Goal: Information Seeking & Learning: Learn about a topic

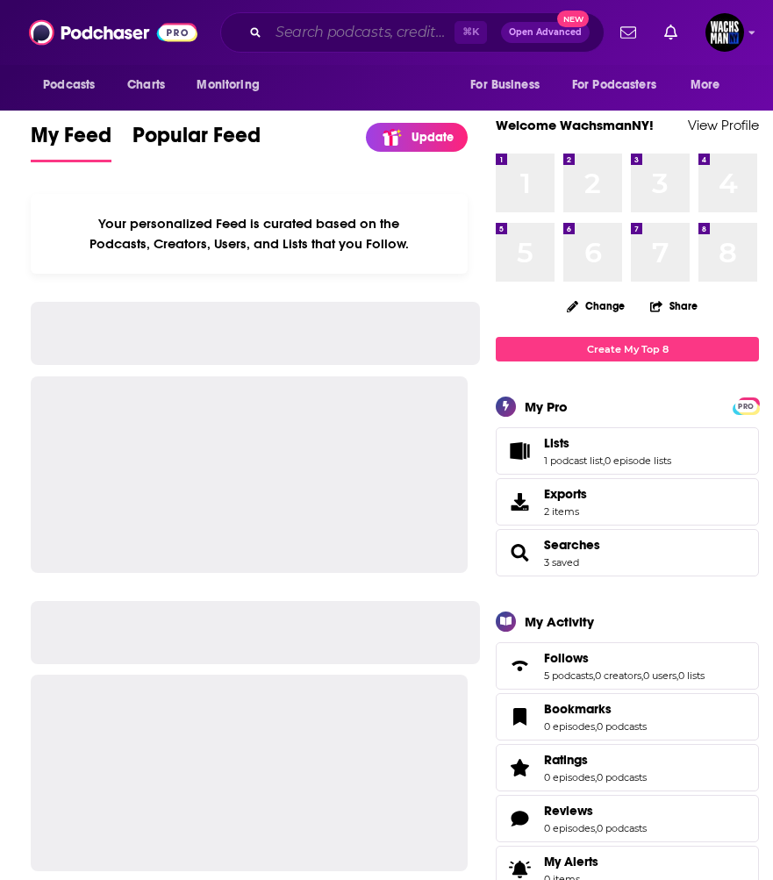
click at [349, 28] on input "Search podcasts, credits, & more..." at bounding box center [361, 32] width 186 height 28
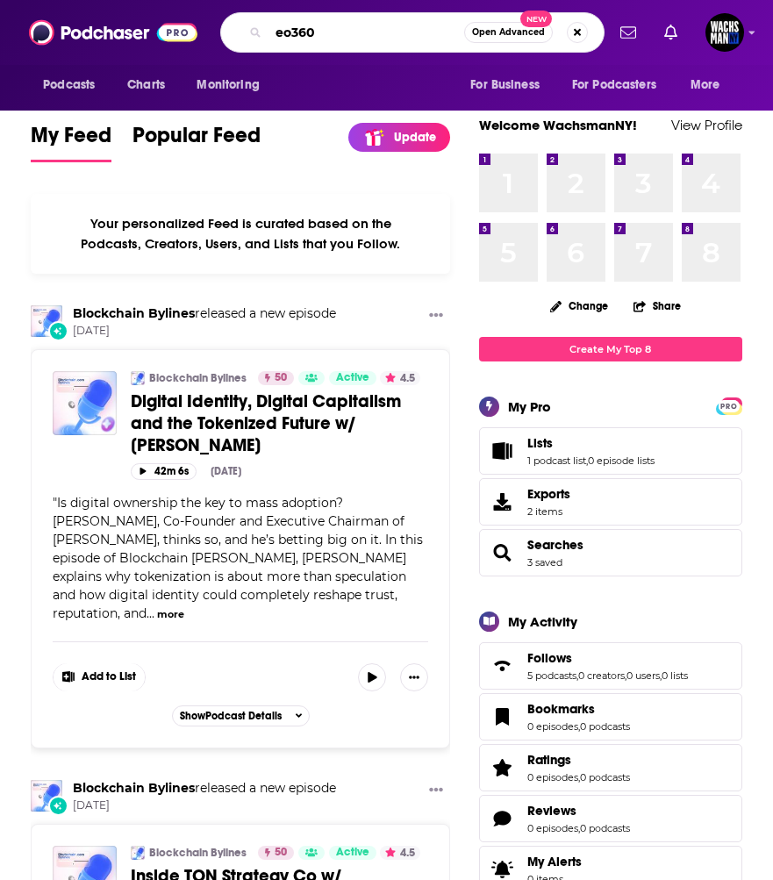
type input "eo360"
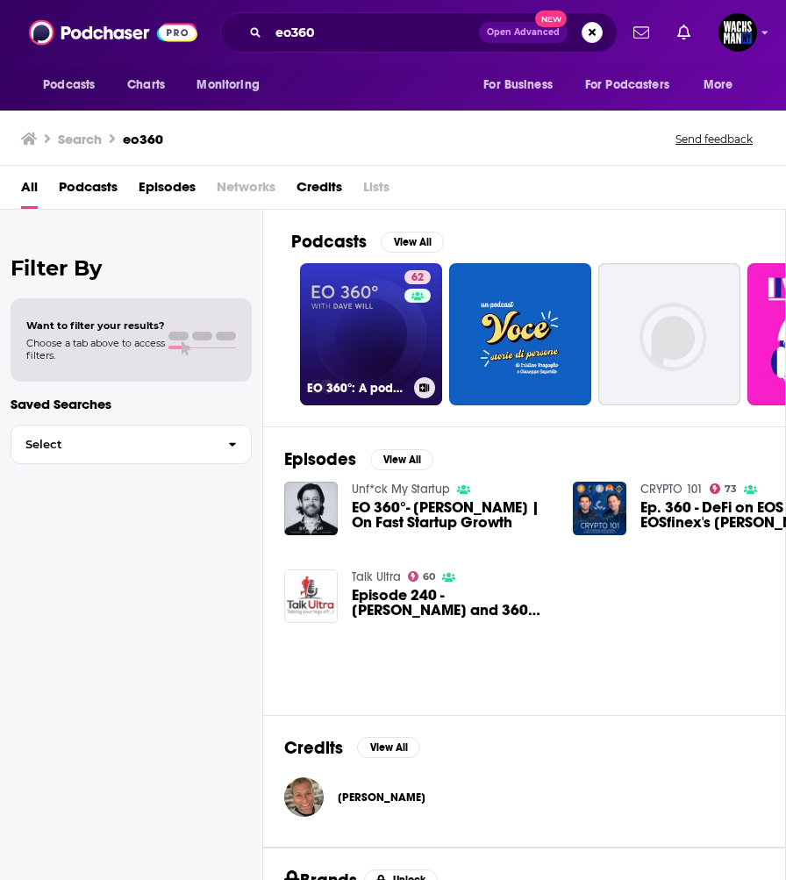
click at [378, 332] on link "62 EO 360°: A podcast by the Entrepreneurs’ Organization" at bounding box center [371, 334] width 142 height 142
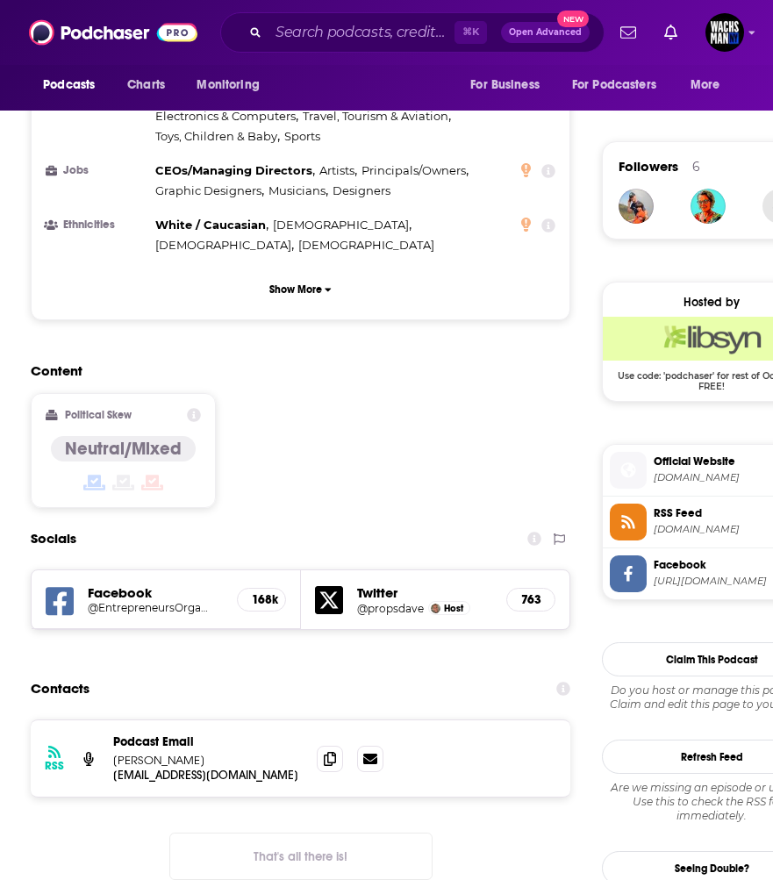
scroll to position [1224, 0]
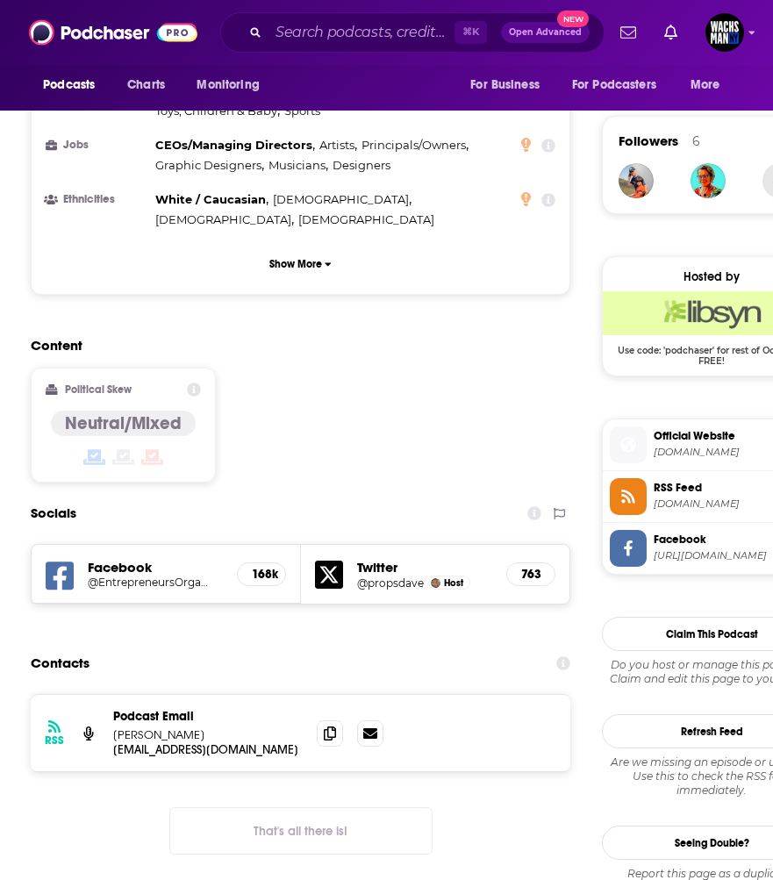
click at [380, 559] on h5 "Twitter" at bounding box center [425, 567] width 136 height 17
click at [383, 576] on h5 "@propsdave" at bounding box center [390, 582] width 67 height 13
click at [392, 38] on input "Search podcasts, credits, & more..." at bounding box center [361, 32] width 186 height 28
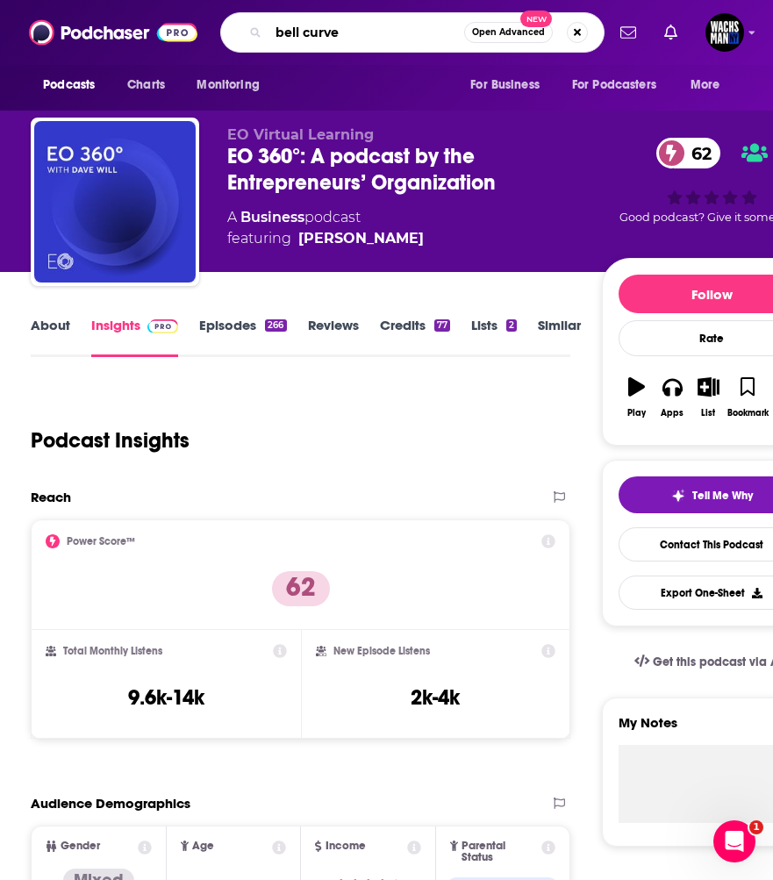
type input "bell curve"
click at [254, 335] on link "Episodes 266" at bounding box center [242, 337] width 87 height 40
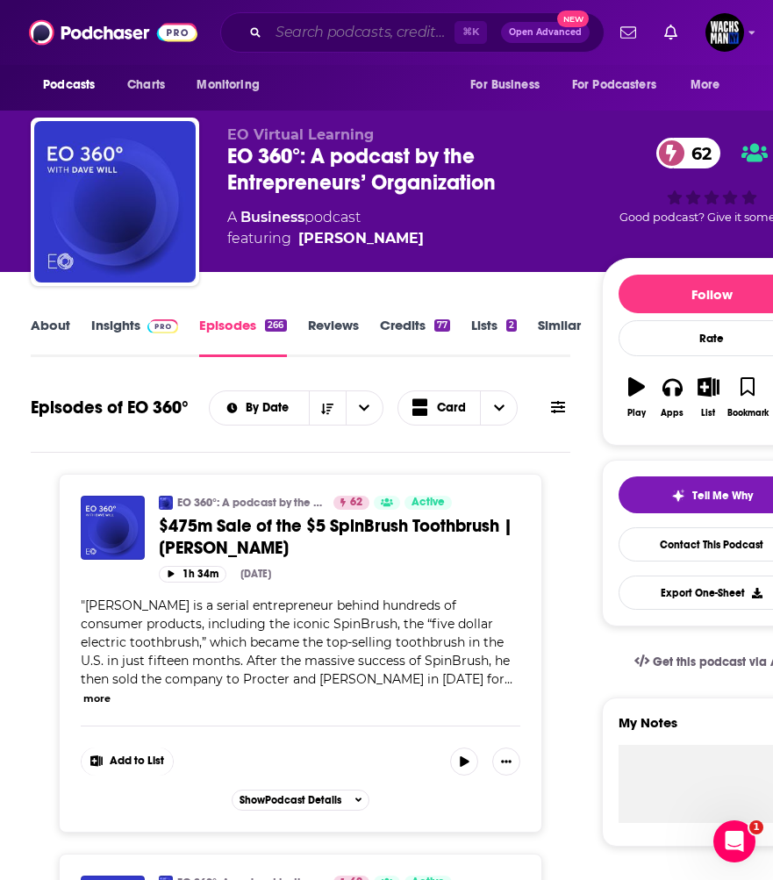
click at [326, 32] on input "Search podcasts, credits, & more..." at bounding box center [361, 32] width 186 height 28
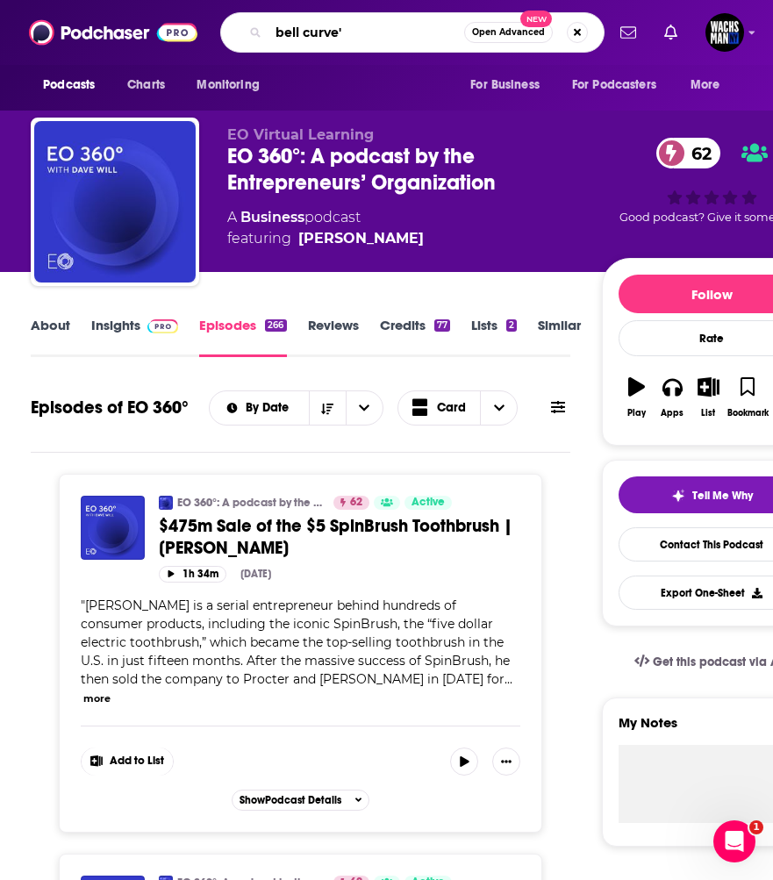
type input "bell curve"
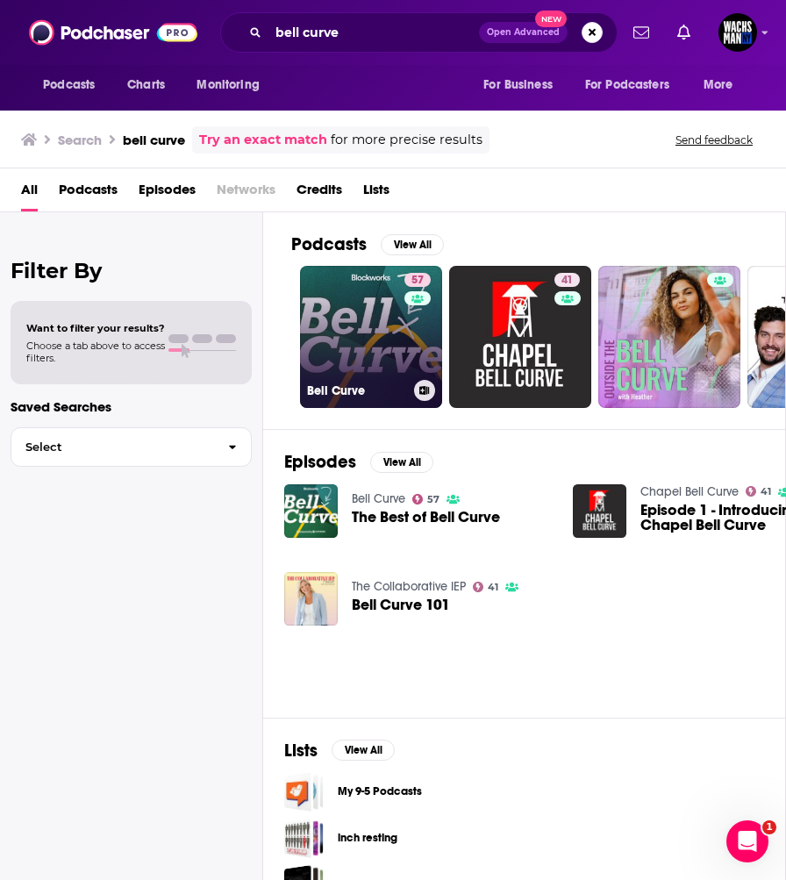
click at [368, 296] on link "57 Bell Curve" at bounding box center [371, 337] width 142 height 142
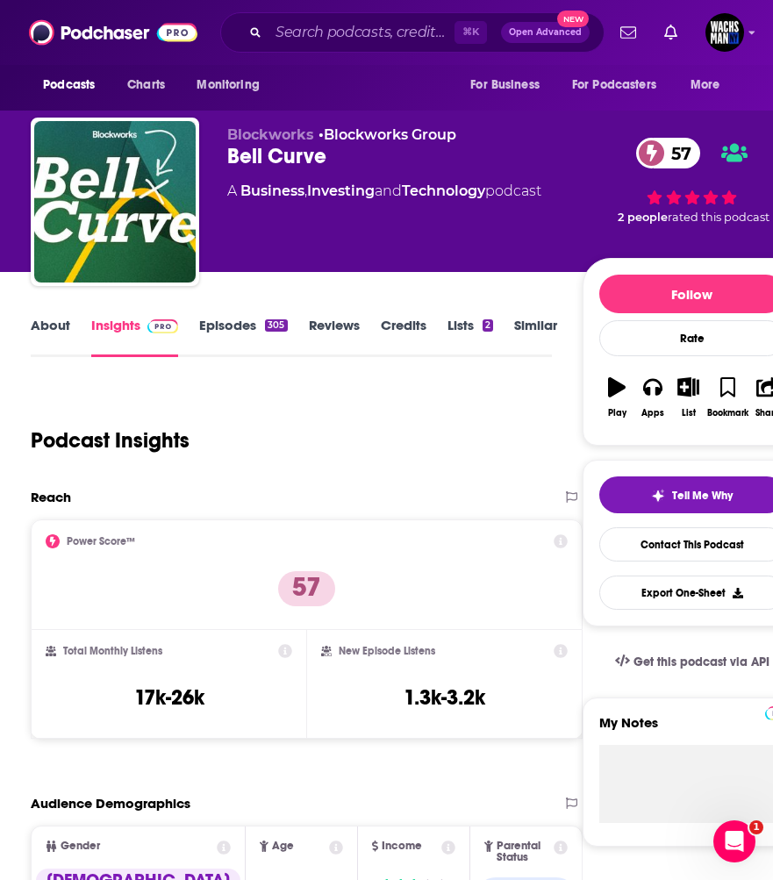
click at [237, 332] on link "Episodes 305" at bounding box center [243, 337] width 88 height 40
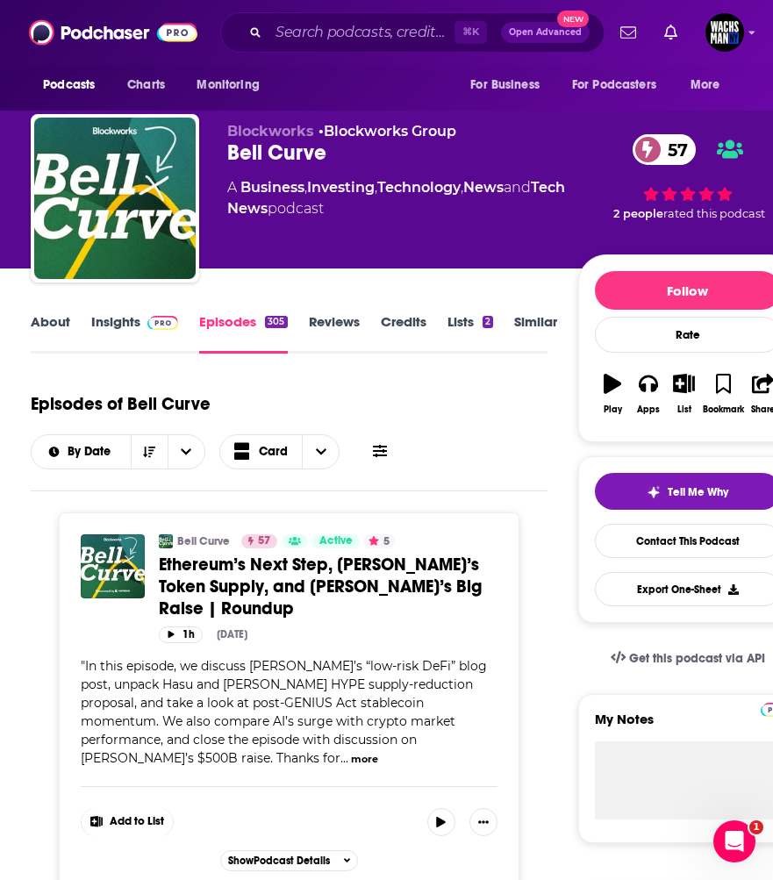
scroll to position [7, 0]
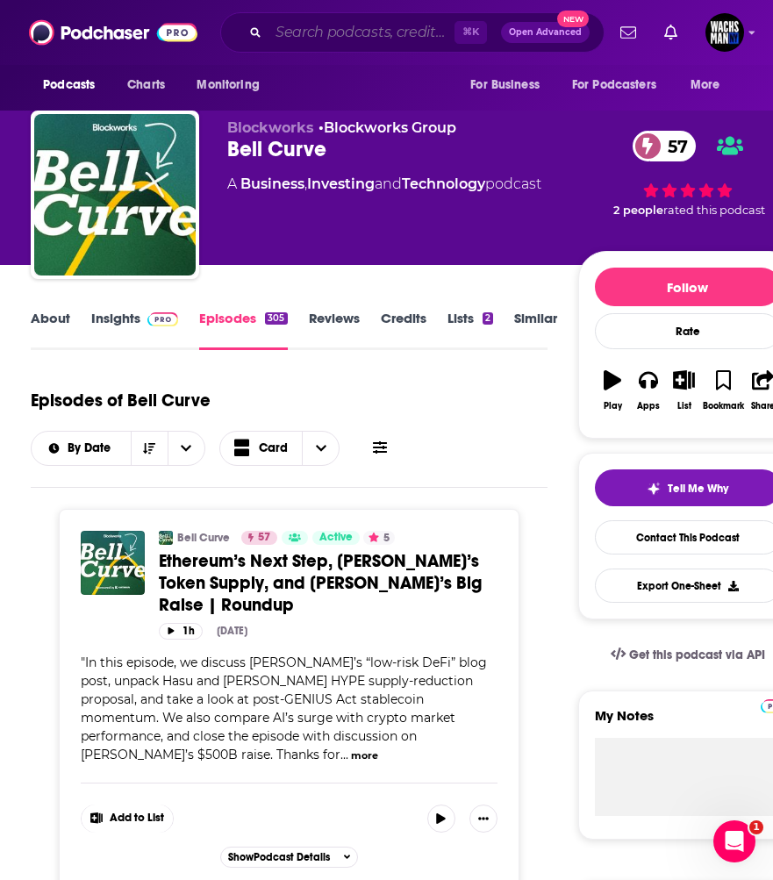
click at [328, 39] on input "Search podcasts, credits, & more..." at bounding box center [361, 32] width 186 height 28
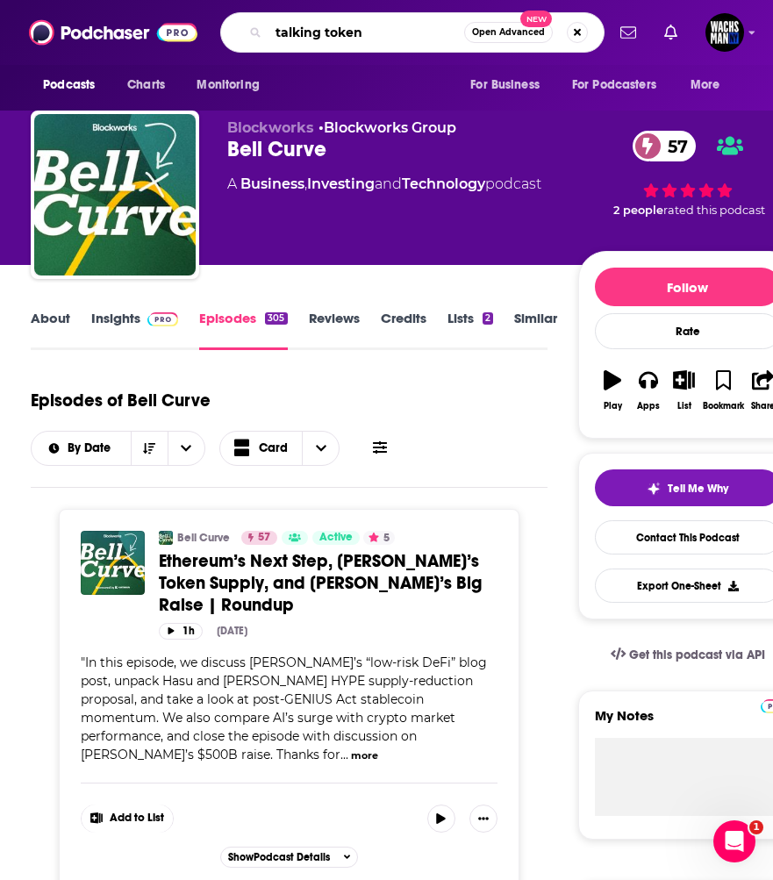
type input "talking tokens"
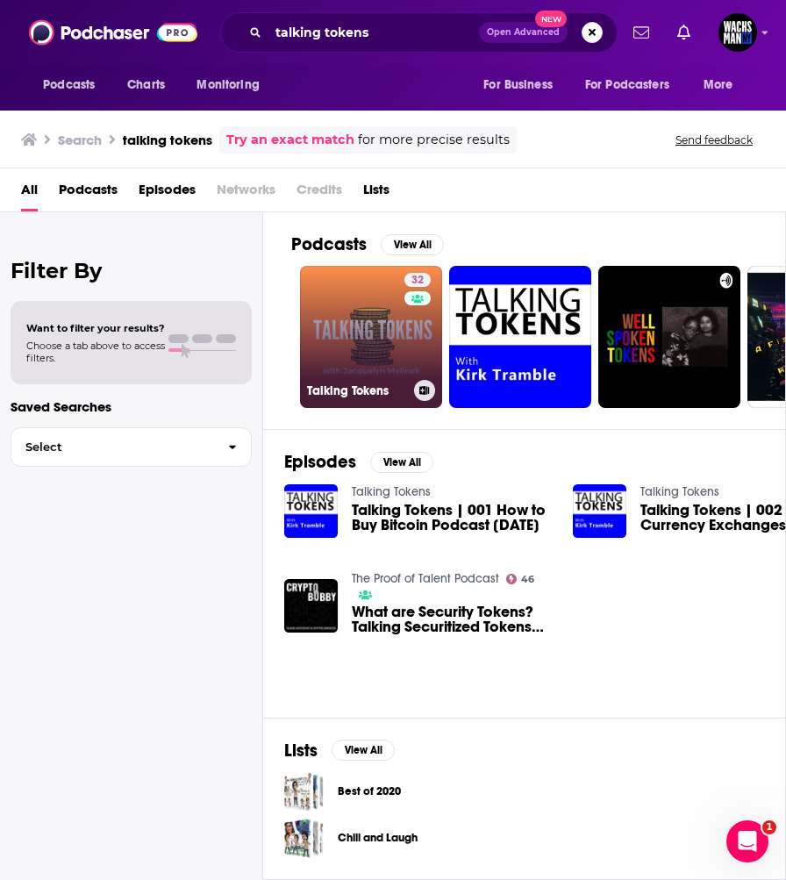
click at [388, 327] on link "32 Talking Tokens" at bounding box center [371, 337] width 142 height 142
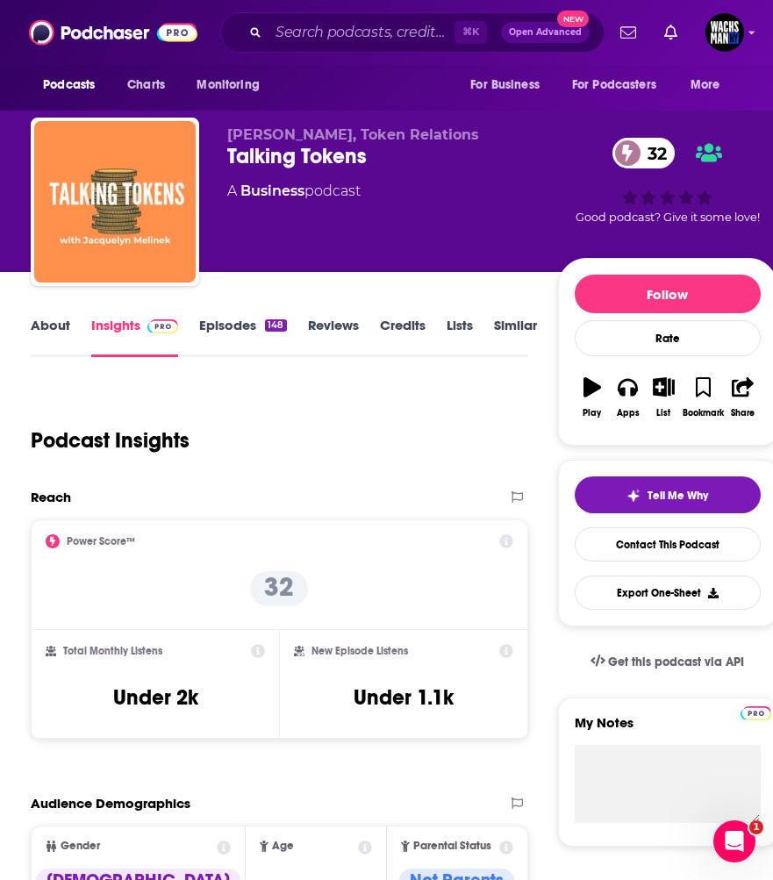
click at [227, 337] on link "Episodes 148" at bounding box center [242, 337] width 87 height 40
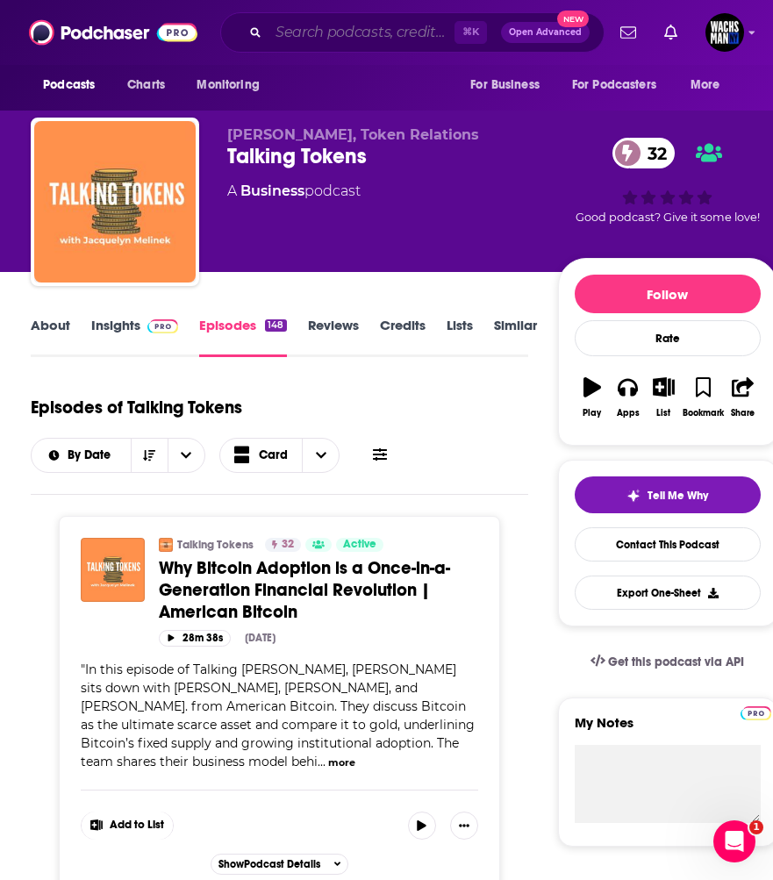
click at [303, 30] on input "Search podcasts, credits, & more..." at bounding box center [361, 32] width 186 height 28
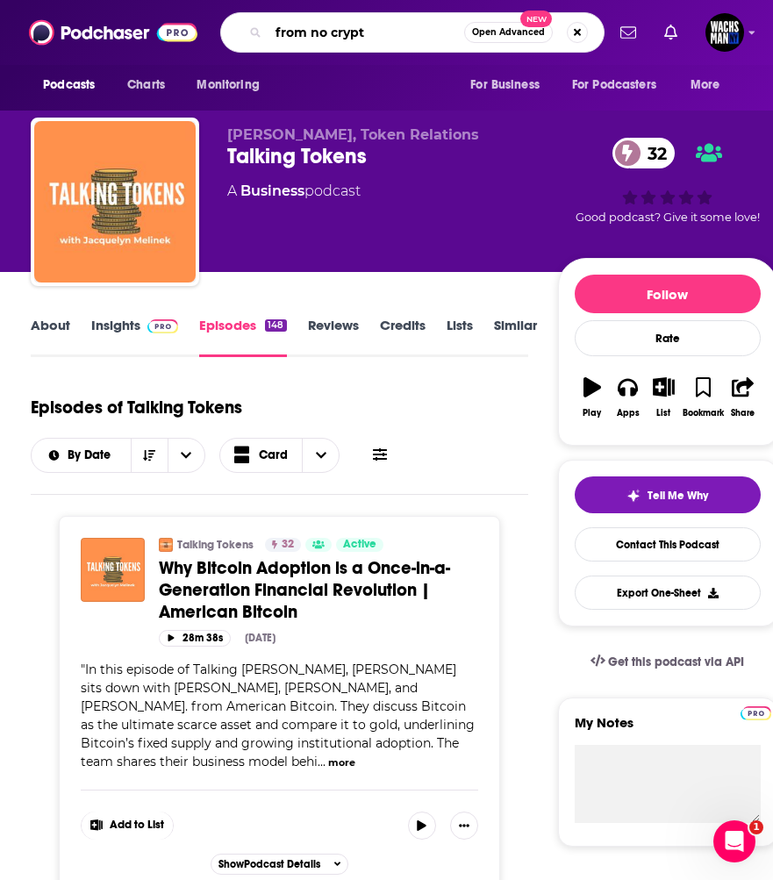
type input "from no crypto"
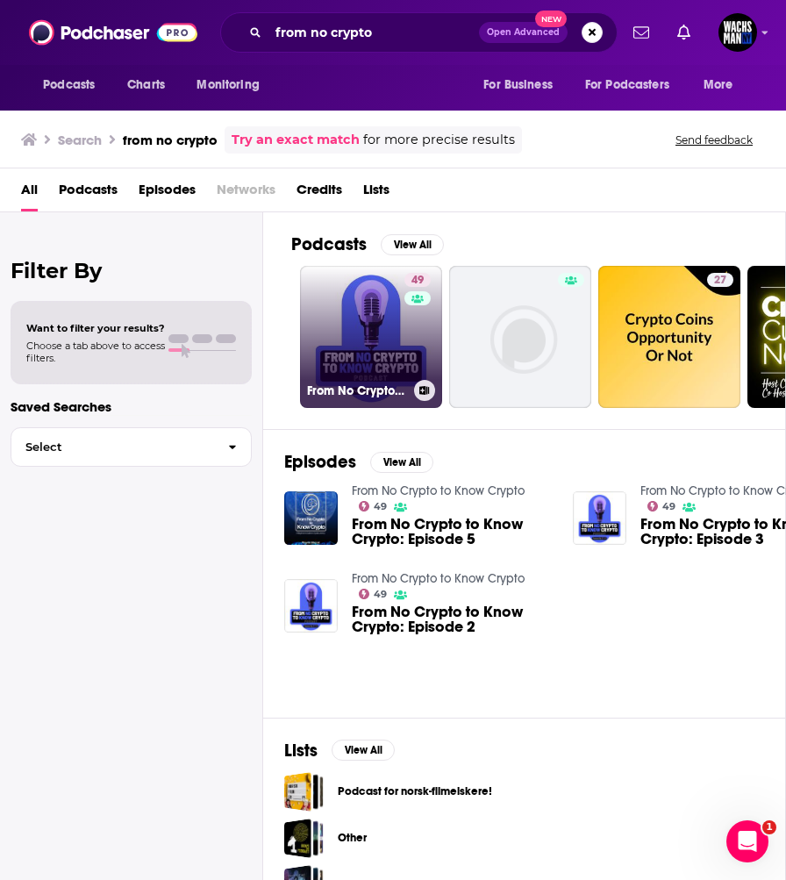
click at [377, 339] on link "49 From No Crypto to Know Crypto" at bounding box center [371, 337] width 142 height 142
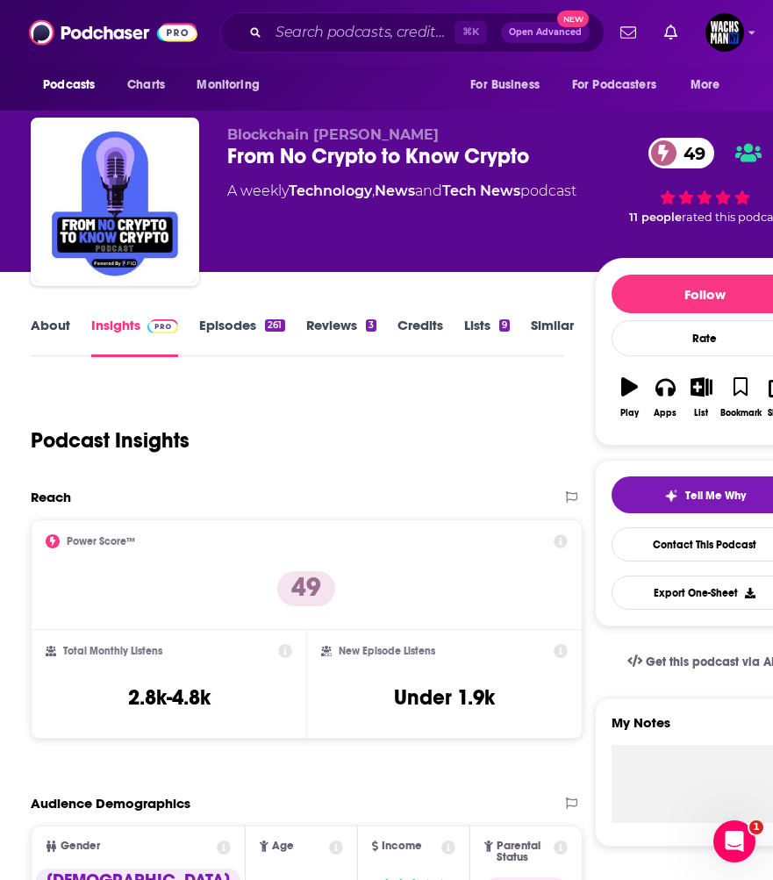
click at [219, 318] on link "Episodes 261" at bounding box center [241, 337] width 85 height 40
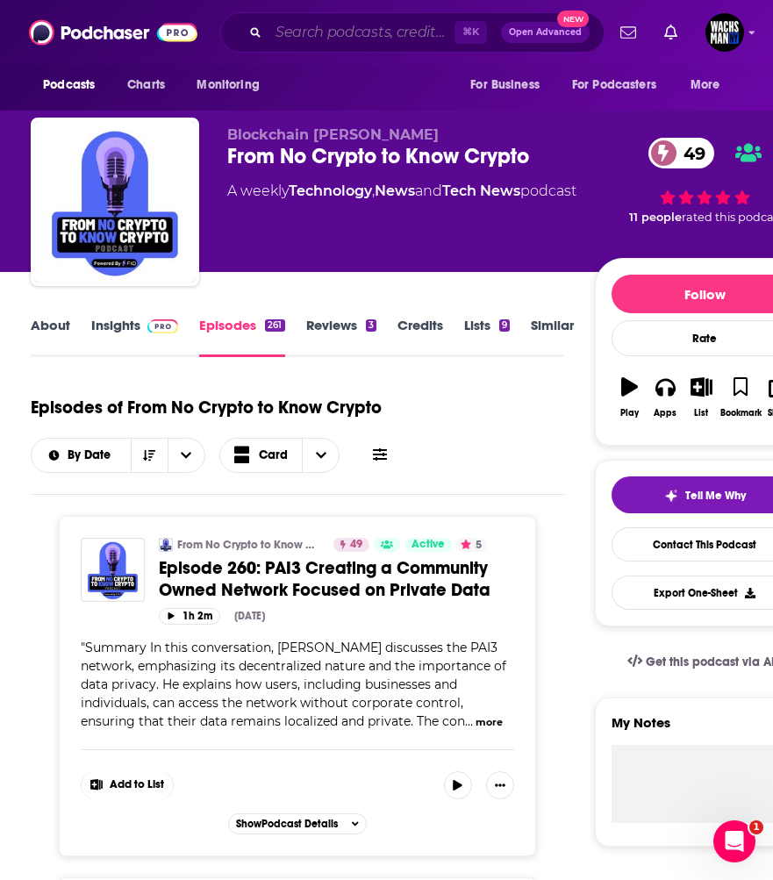
click at [308, 38] on input "Search podcasts, credits, & more..." at bounding box center [361, 32] width 186 height 28
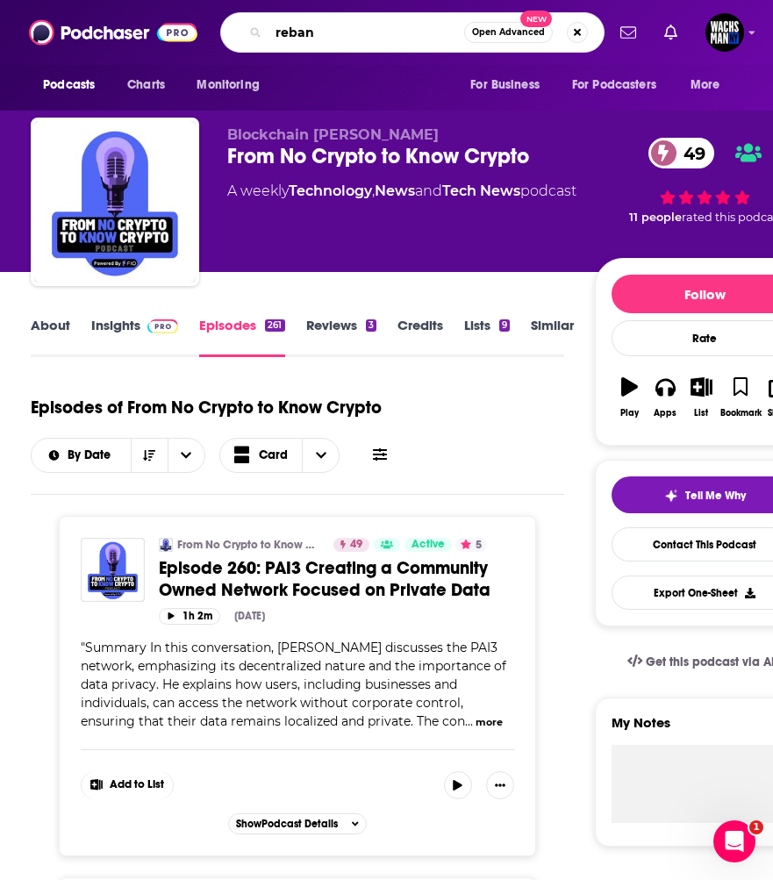
type input "rebank"
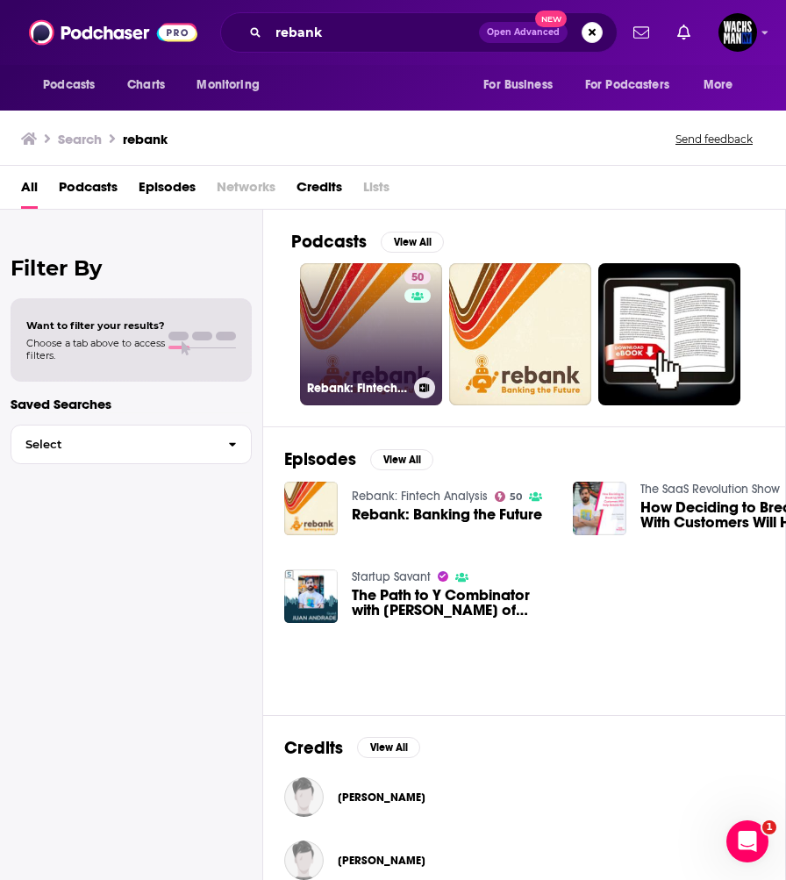
click at [343, 334] on link "50 Rebank: Fintech Analysis" at bounding box center [371, 334] width 142 height 142
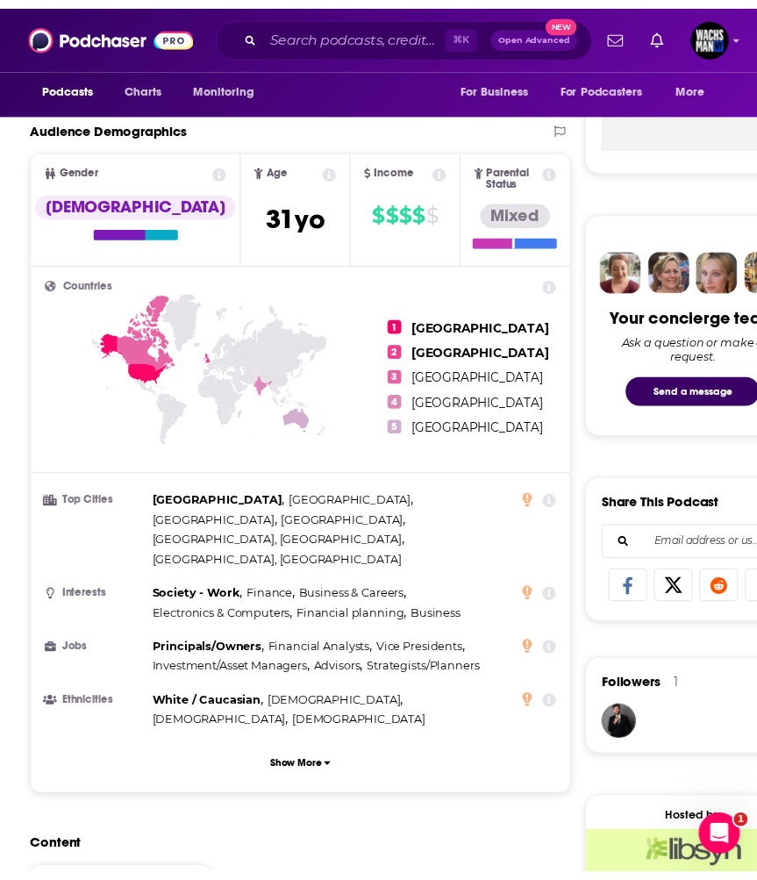
scroll to position [569, 0]
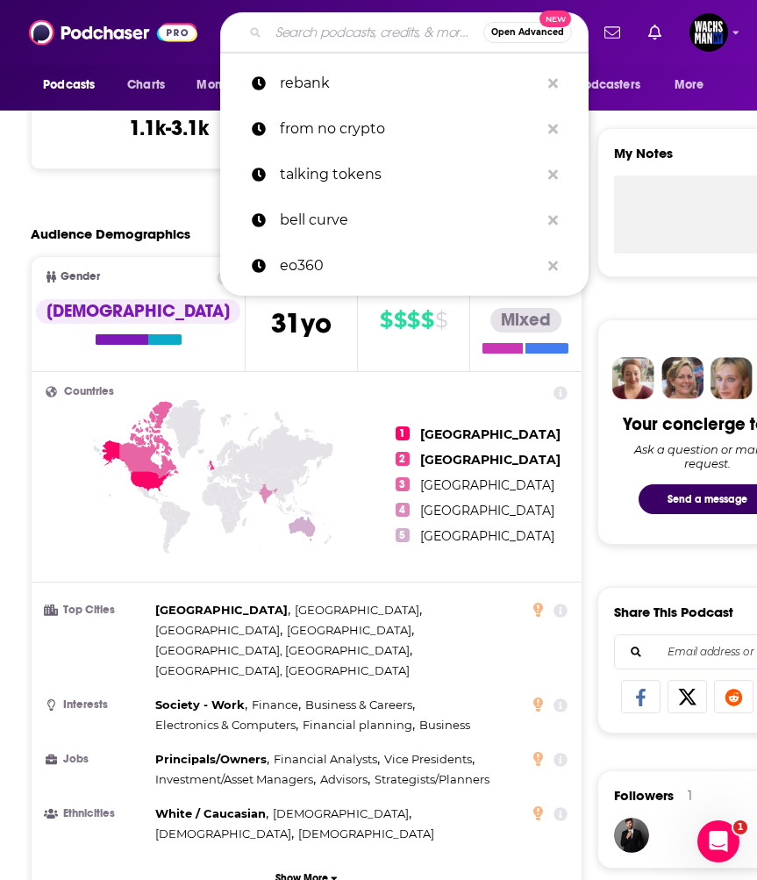
click at [361, 18] on input "Search podcasts, credits, & more..." at bounding box center [375, 32] width 215 height 28
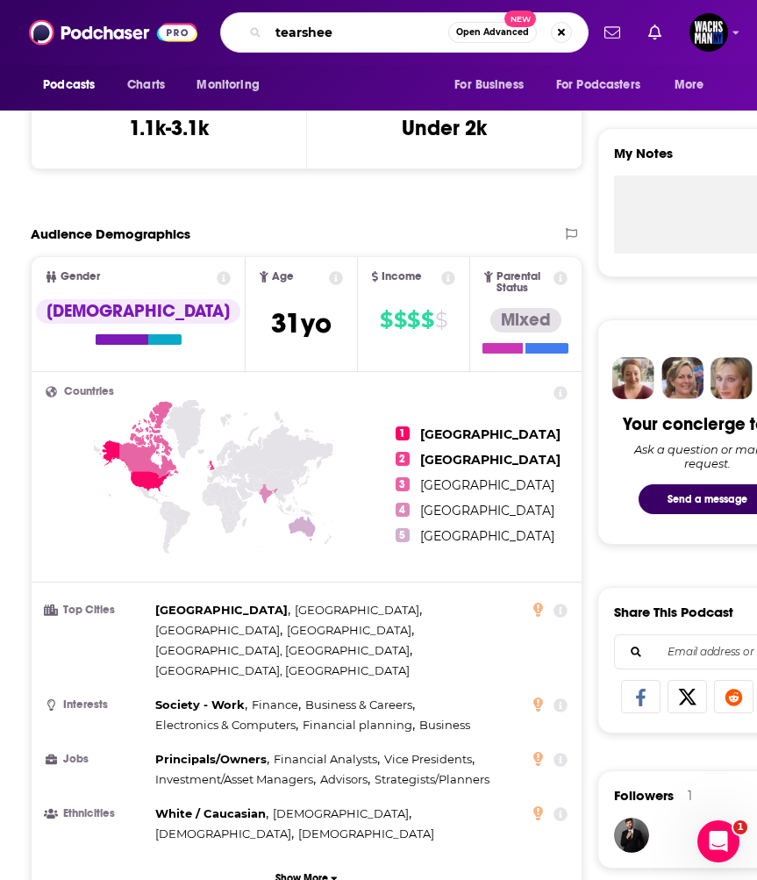
type input "tearsheet"
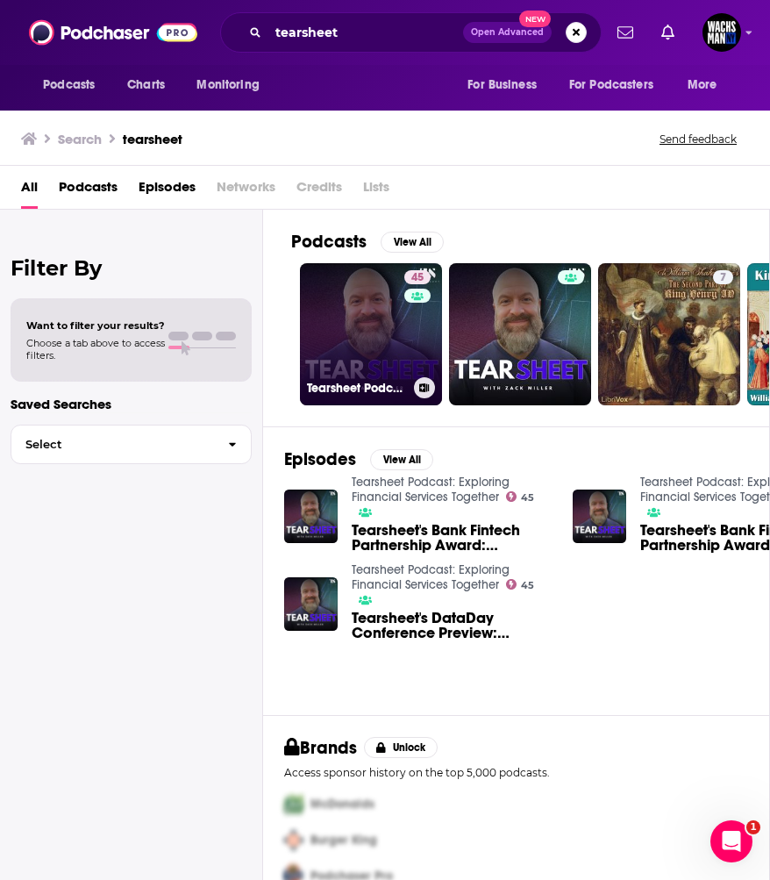
click at [393, 329] on link "45 Tearsheet Podcast: Exploring Financial Services Together" at bounding box center [371, 334] width 142 height 142
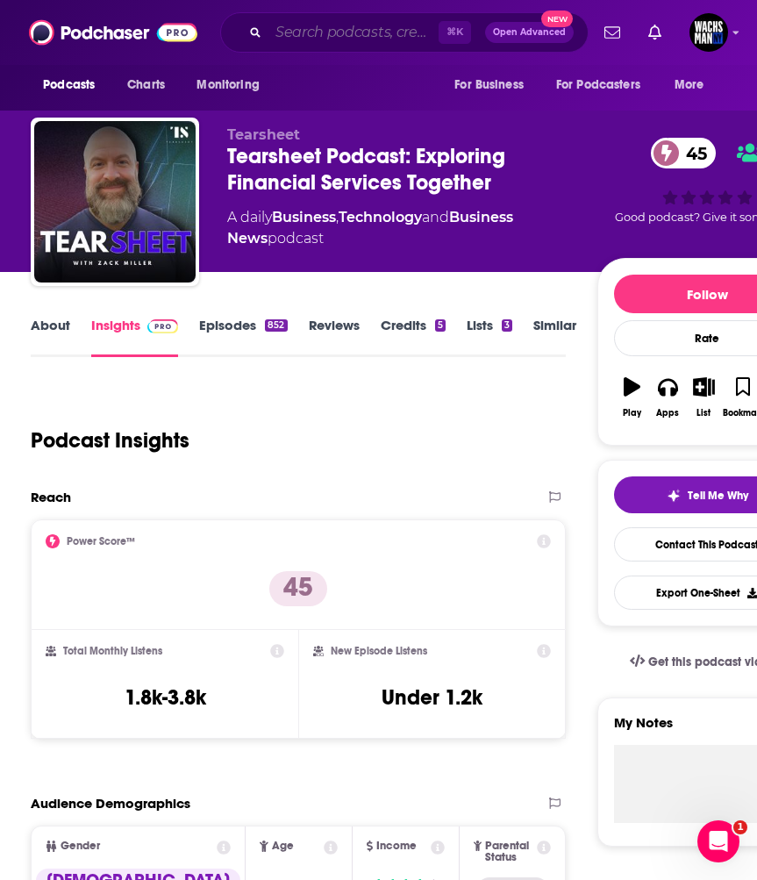
click at [302, 31] on input "Search podcasts, credits, & more..." at bounding box center [353, 32] width 170 height 28
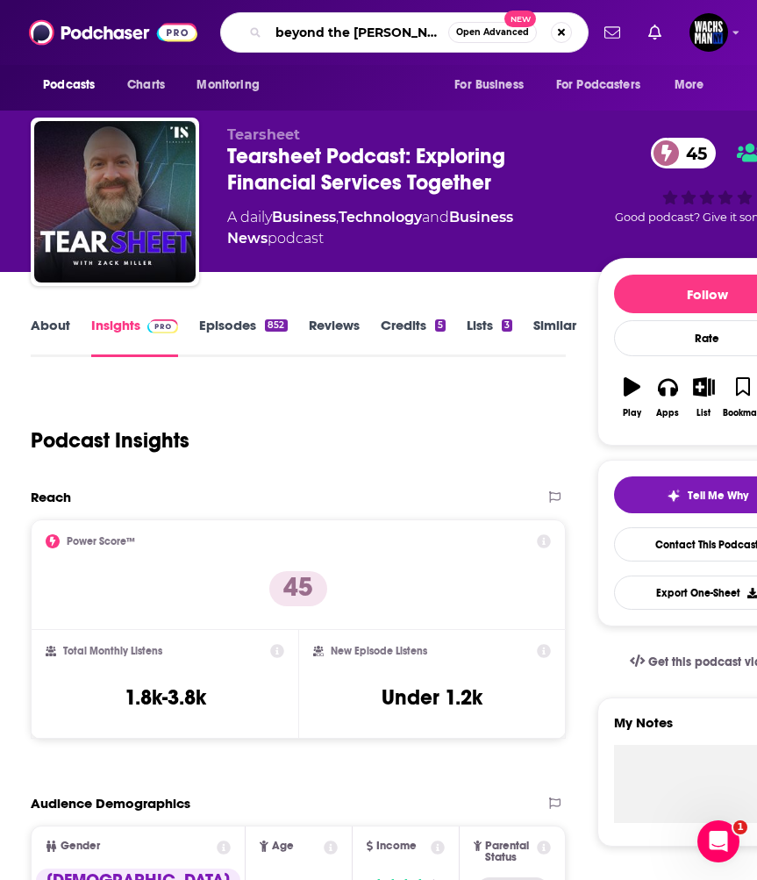
type input "beyond the valley"
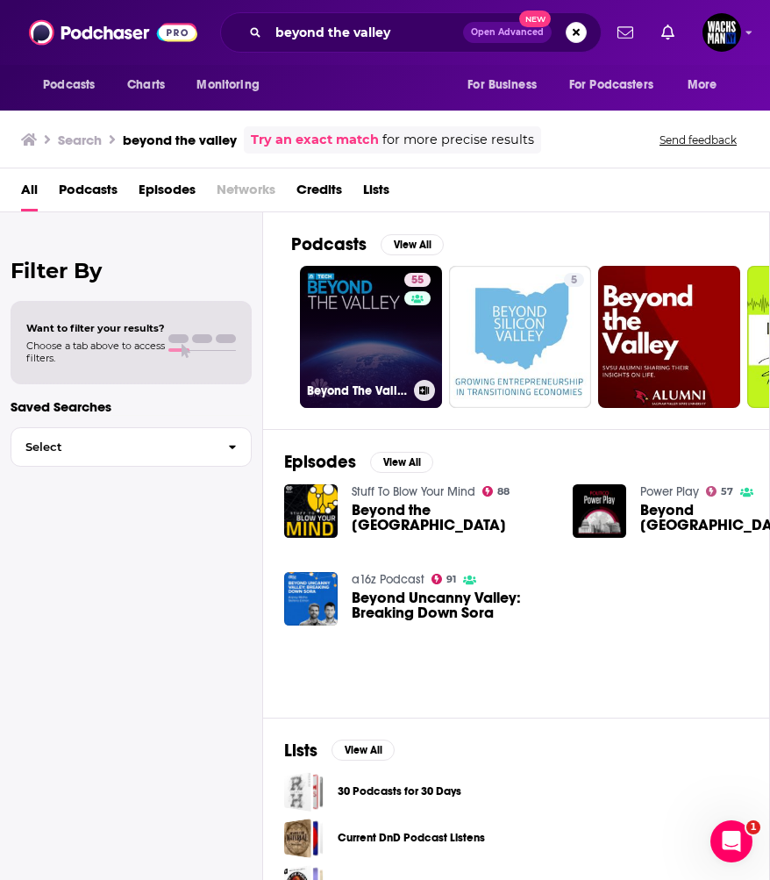
click at [364, 334] on link "55 Beyond The Valley" at bounding box center [371, 337] width 142 height 142
